Goal: Connect with others: Connect with others

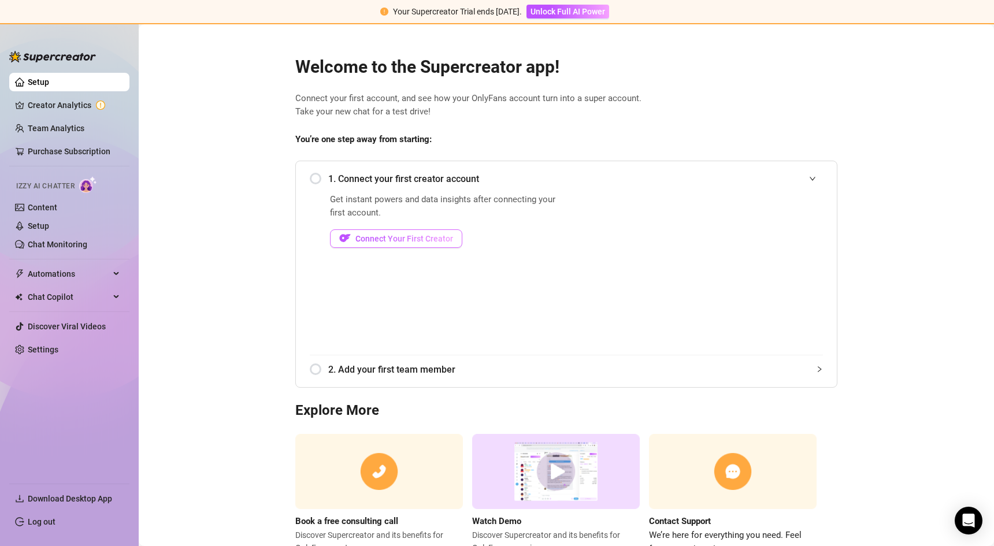
click at [368, 237] on span "Connect Your First Creator" at bounding box center [405, 238] width 98 height 9
click at [312, 189] on div "1. Connect your first creator account" at bounding box center [566, 179] width 513 height 28
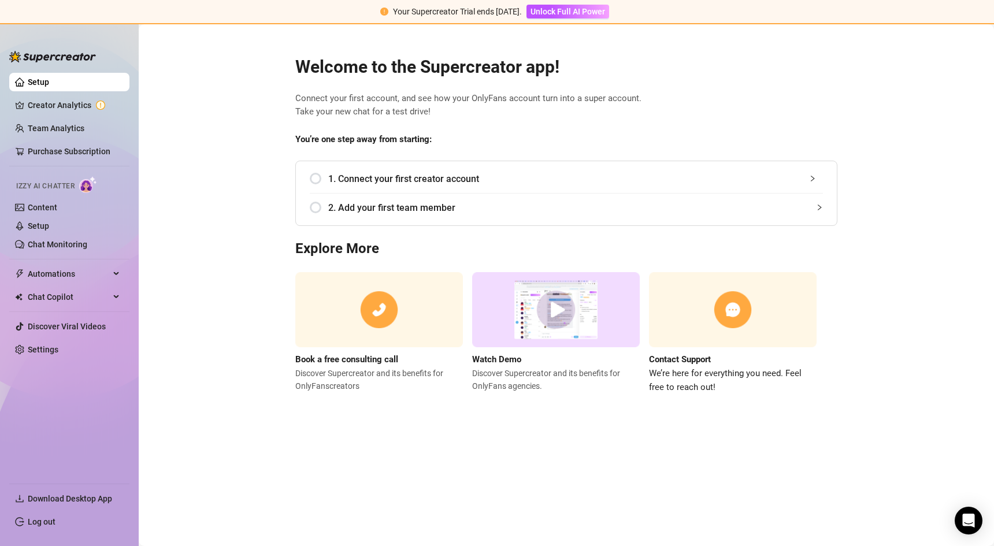
click at [309, 183] on div "1. Connect your first creator account Get instant powers and data insights afte…" at bounding box center [566, 193] width 542 height 65
click at [317, 177] on div "1. Connect your first creator account" at bounding box center [566, 179] width 513 height 28
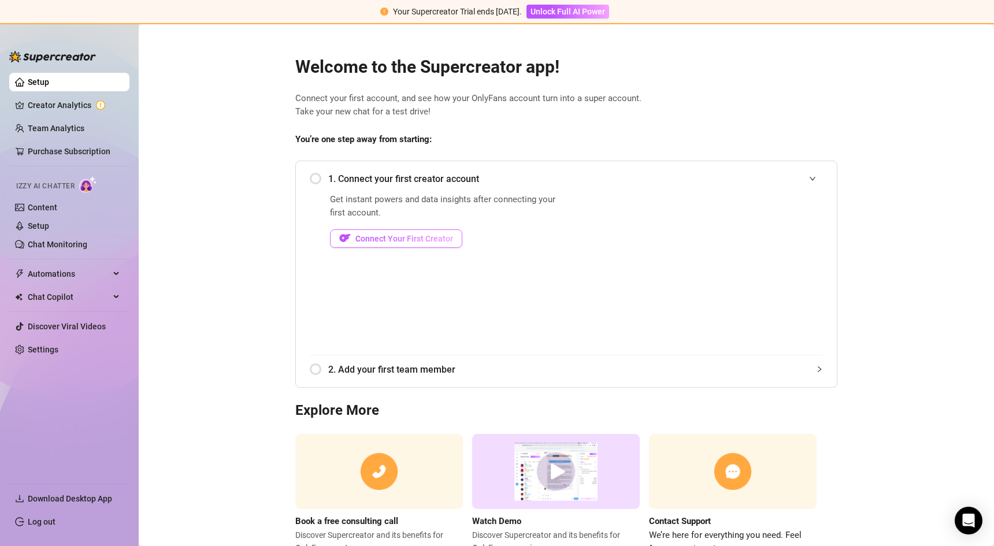
click at [339, 235] on img "button" at bounding box center [345, 238] width 12 height 12
click at [349, 234] on button "Connect Your First Creator" at bounding box center [396, 239] width 132 height 18
click at [409, 221] on div "Get instant powers and data insights after connecting your first account. Conne…" at bounding box center [446, 274] width 233 height 162
click at [401, 236] on span "Connect Your First Creator" at bounding box center [405, 238] width 98 height 9
click at [399, 235] on span "Connect Your First Creator" at bounding box center [405, 238] width 98 height 9
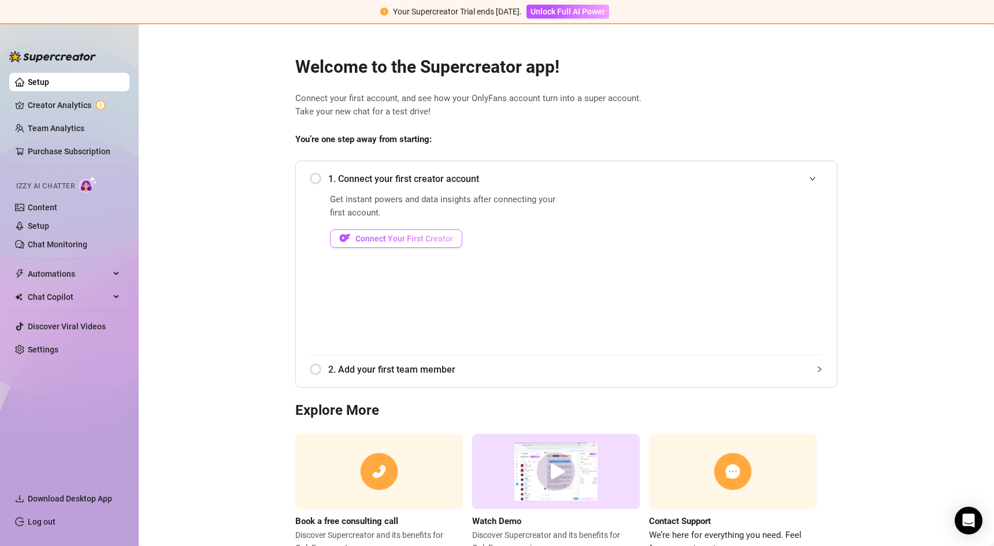
click at [399, 235] on span "Connect Your First Creator" at bounding box center [405, 238] width 98 height 9
click at [417, 230] on button "Connect Your First Creator" at bounding box center [396, 239] width 132 height 18
